Goal: Task Accomplishment & Management: Complete application form

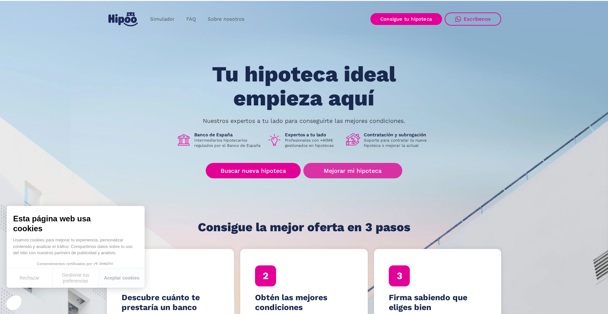
click at [332, 170] on link "Mejorar mi hipoteca" at bounding box center [353, 170] width 99 height 15
click at [346, 171] on link "Mejorar mi hipoteca" at bounding box center [353, 170] width 99 height 15
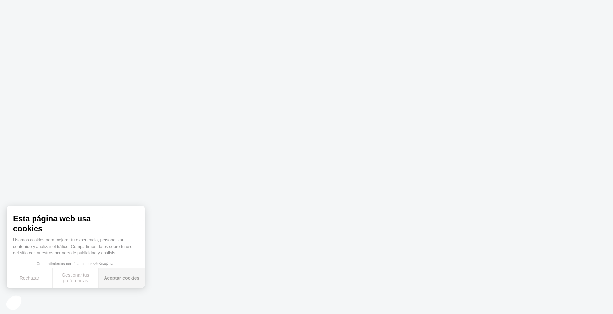
click at [131, 279] on button "Aceptar cookies" at bounding box center [122, 278] width 46 height 19
